Goal: Task Accomplishment & Management: Manage account settings

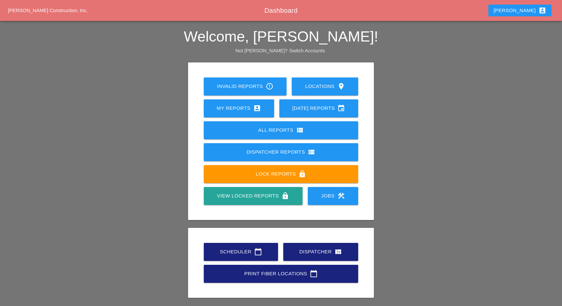
drag, startPoint x: 235, startPoint y: 250, endPoint x: 233, endPoint y: 243, distance: 7.6
click at [235, 250] on div "Scheduler calendar_today" at bounding box center [240, 252] width 53 height 8
click at [298, 252] on div "Dispatcher view_quilt" at bounding box center [321, 252] width 54 height 8
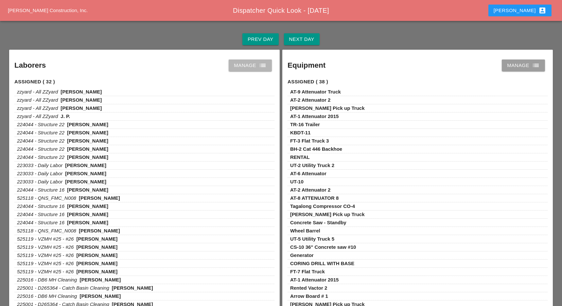
click at [251, 66] on div "Manage list" at bounding box center [250, 66] width 33 height 8
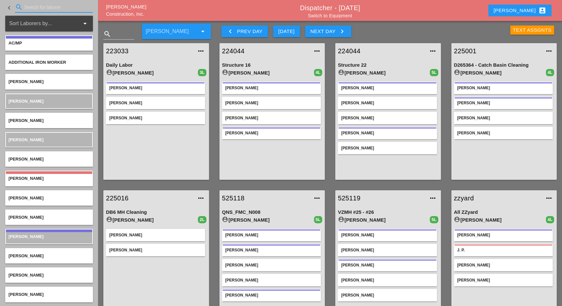
click at [47, 6] on input "Search for laborer" at bounding box center [54, 7] width 60 height 10
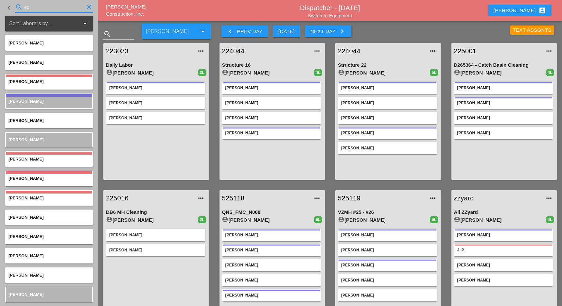
scroll to position [26, 0]
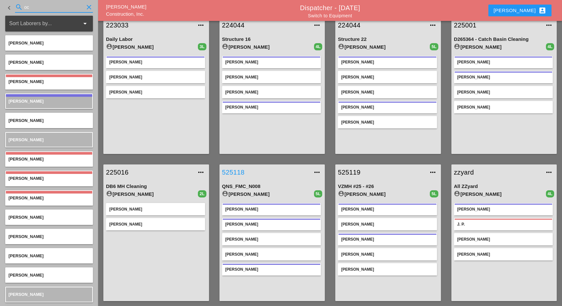
type input "oc"
click at [242, 172] on link "525118" at bounding box center [265, 173] width 87 height 10
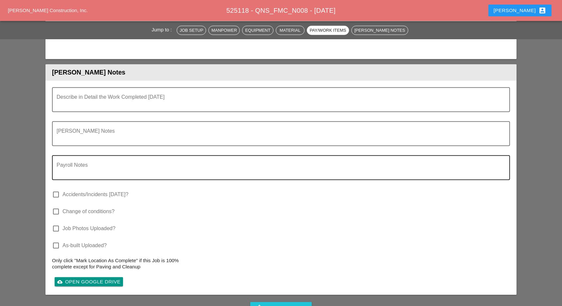
scroll to position [1893, 0]
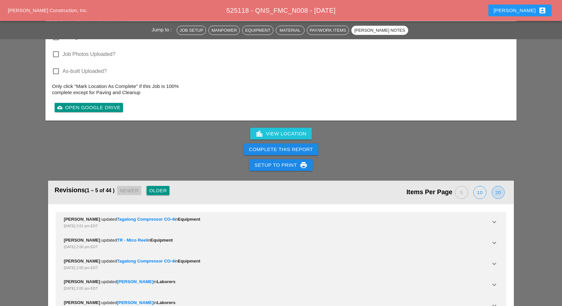
click at [499, 187] on div "20" at bounding box center [498, 193] width 12 height 12
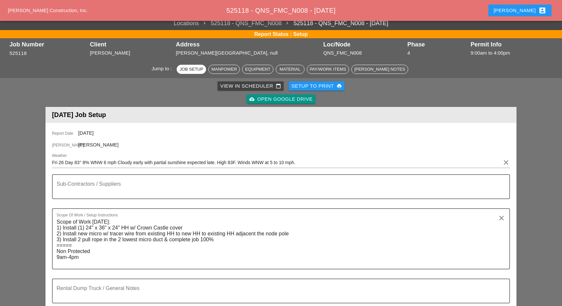
scroll to position [0, 0]
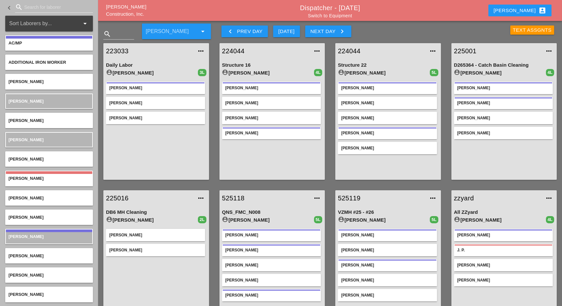
scroll to position [26, 0]
